Goal: Entertainment & Leisure: Consume media (video, audio)

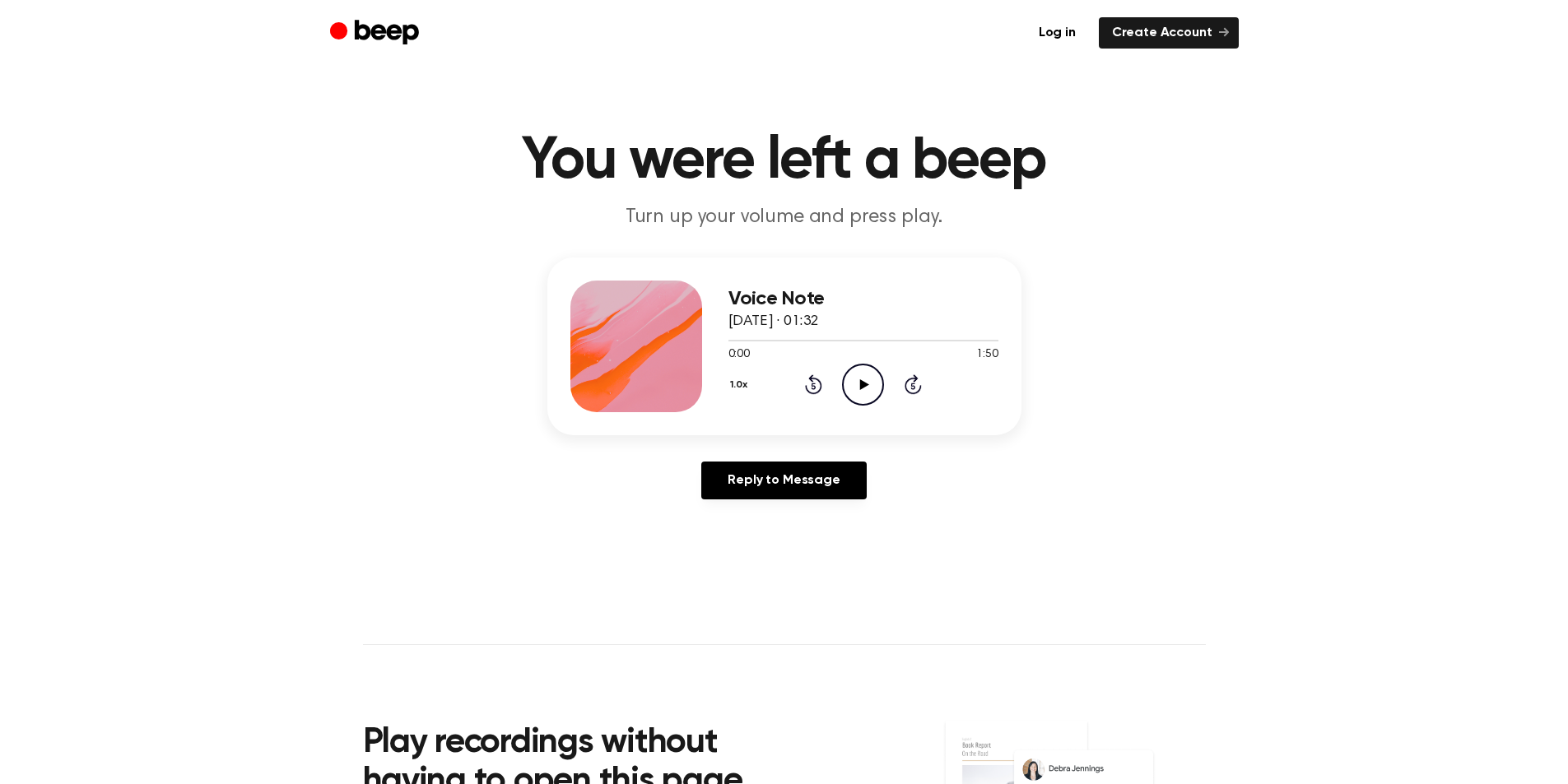
click at [858, 376] on icon "Play Audio" at bounding box center [863, 385] width 42 height 42
click at [864, 389] on icon "Play Audio" at bounding box center [863, 385] width 42 height 42
click at [854, 373] on icon "Pause Audio" at bounding box center [863, 385] width 42 height 42
